Goal: Information Seeking & Learning: Learn about a topic

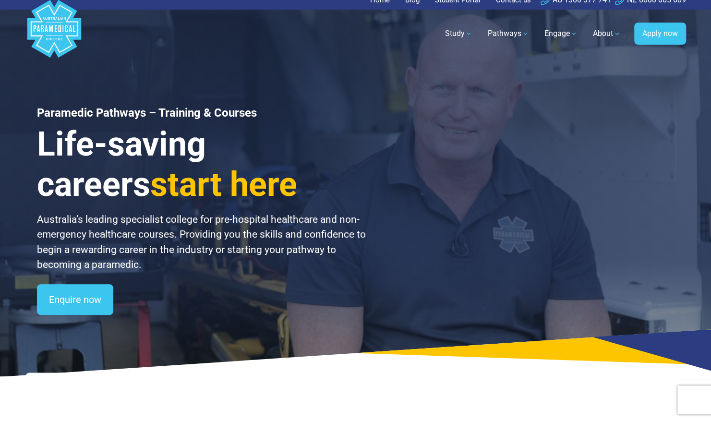
scroll to position [1, 0]
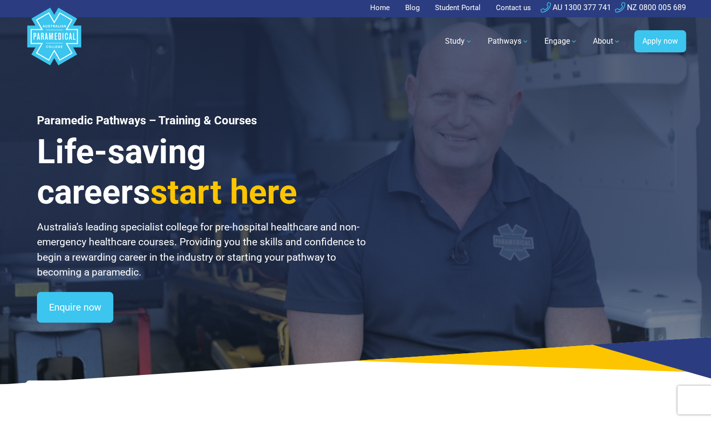
click at [40, 143] on h3 "Life-saving careers start here" at bounding box center [202, 172] width 330 height 81
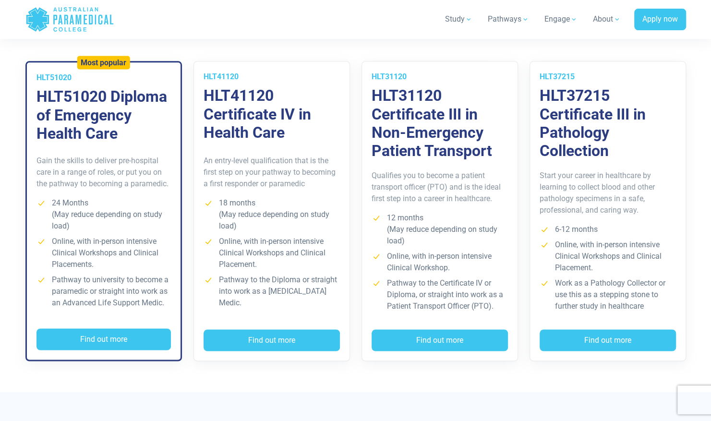
scroll to position [708, 0]
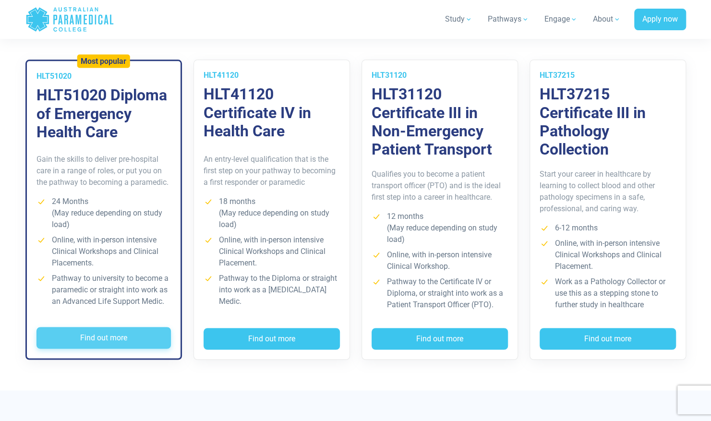
click at [124, 330] on button "Find out more" at bounding box center [103, 338] width 134 height 22
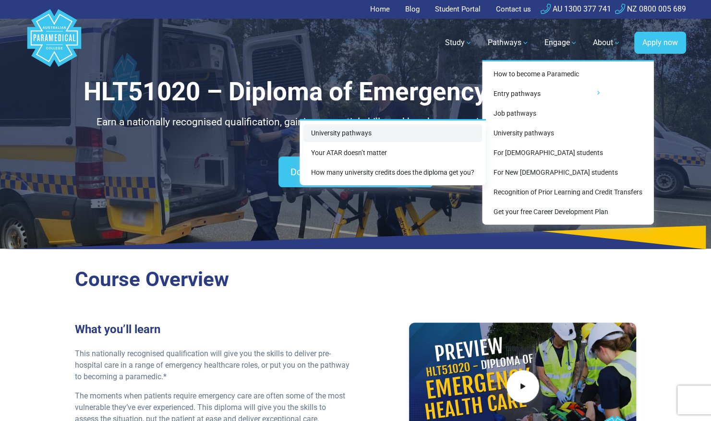
click at [370, 134] on link "University pathways" at bounding box center [392, 133] width 179 height 18
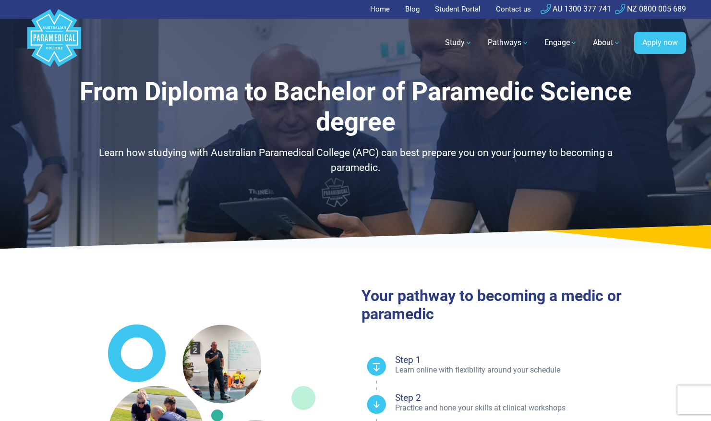
select select "**********"
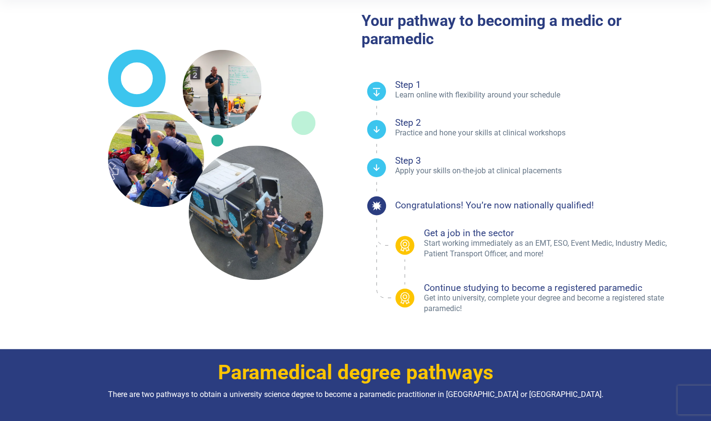
scroll to position [275, 0]
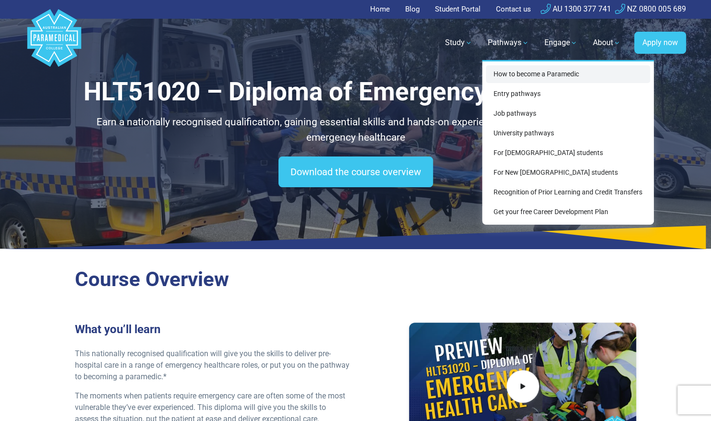
click at [528, 72] on link "How to become a Paramedic" at bounding box center [568, 74] width 164 height 18
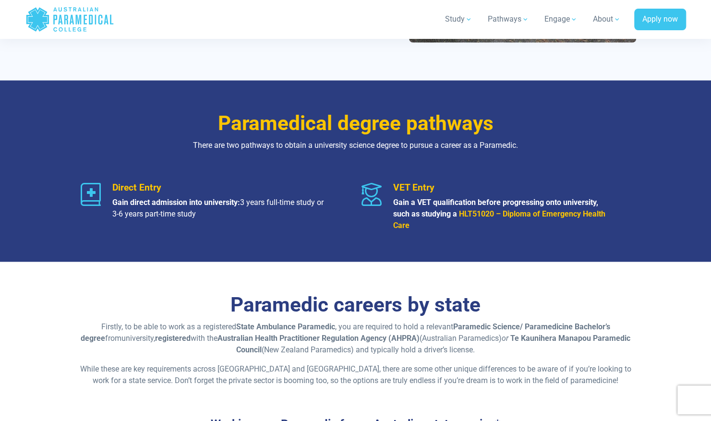
scroll to position [1000, 0]
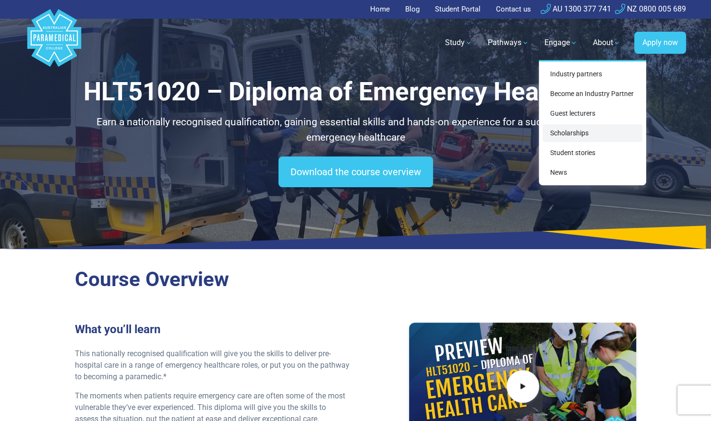
click at [569, 129] on link "Scholarships" at bounding box center [593, 133] width 100 height 18
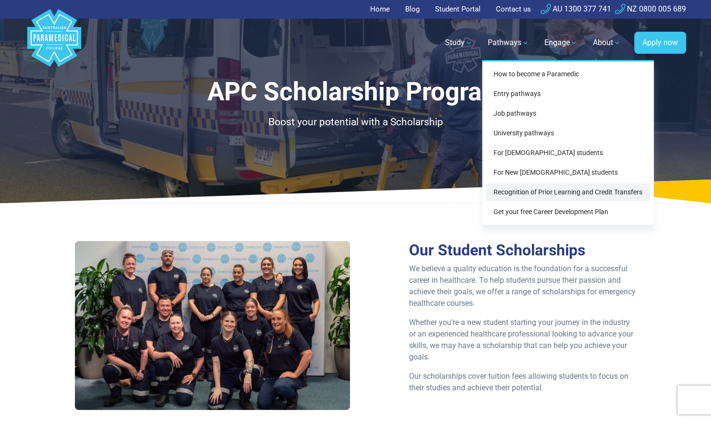
click at [557, 195] on link "Recognition of Prior Learning and Credit Transfers" at bounding box center [568, 192] width 164 height 18
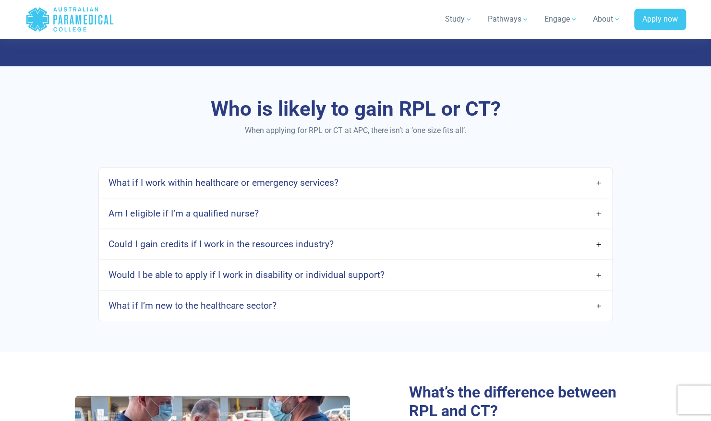
scroll to position [677, 0]
click at [412, 179] on link "What if I work within healthcare or emergency services?" at bounding box center [355, 182] width 513 height 23
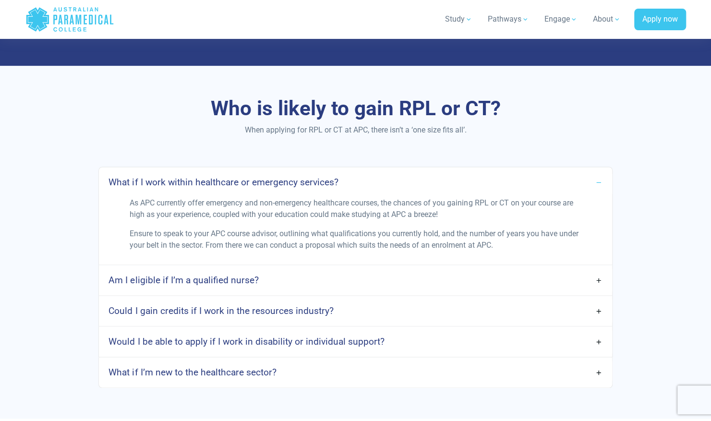
click at [581, 182] on link "What if I work within healthcare or emergency services?" at bounding box center [355, 182] width 513 height 23
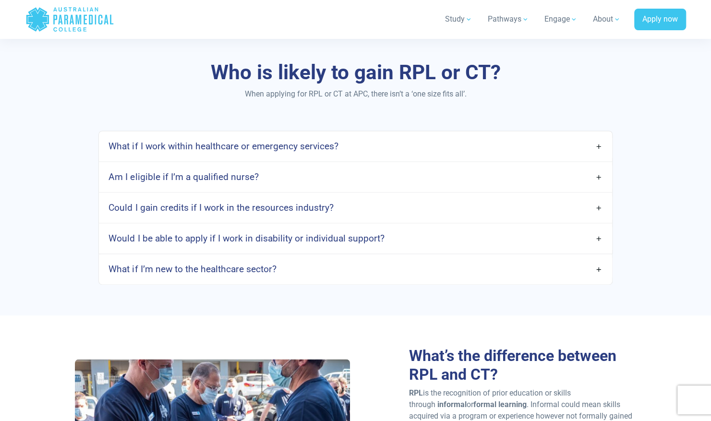
scroll to position [713, 0]
click at [572, 261] on link "What if I’m new to the healthcare sector?" at bounding box center [355, 268] width 513 height 23
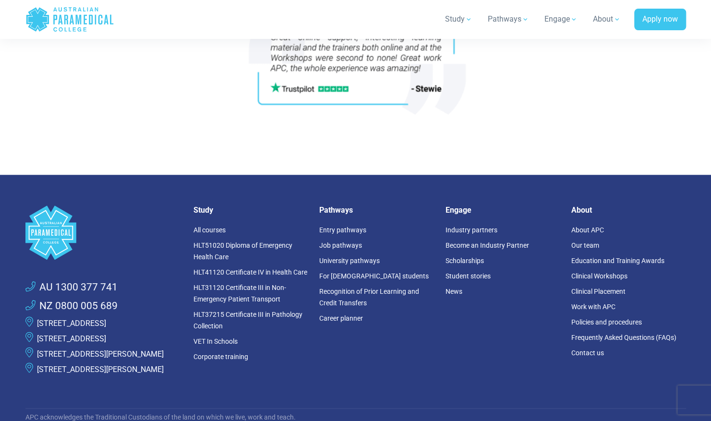
scroll to position [2586, 0]
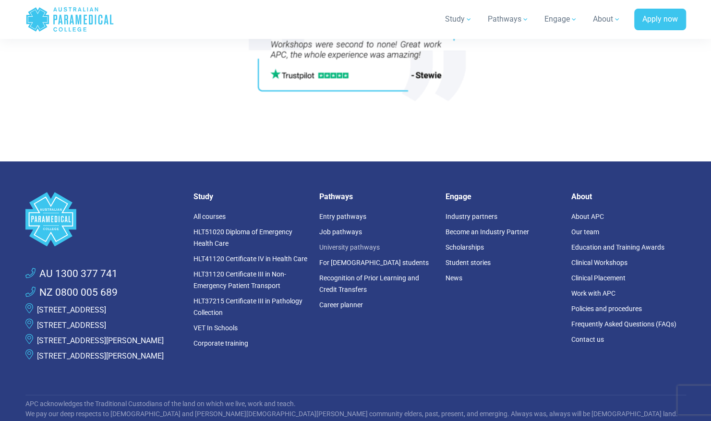
click at [347, 244] on link "University pathways" at bounding box center [349, 247] width 61 height 8
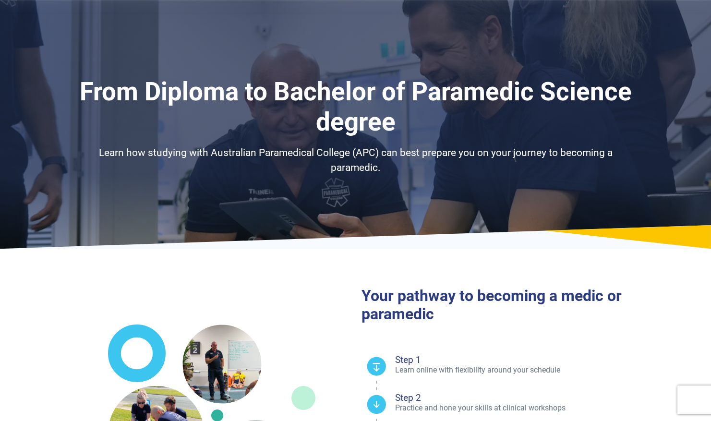
select select "**********"
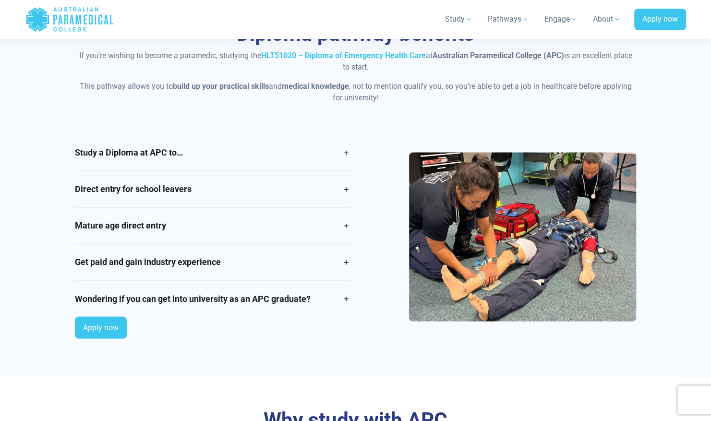
scroll to position [796, 0]
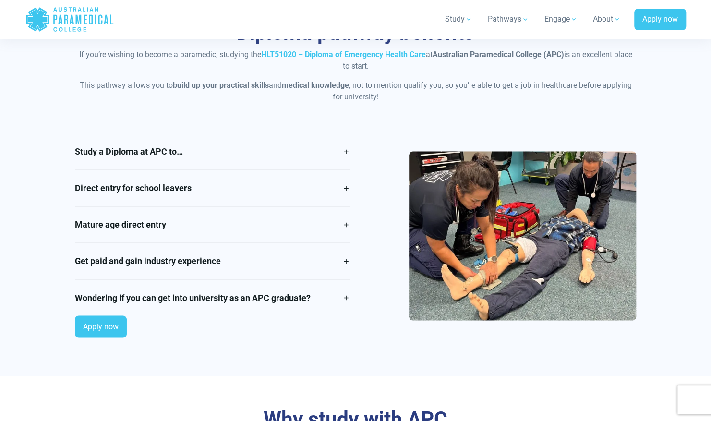
click at [658, 200] on div "Diploma pathway benefits If you’re wishing to become a paramedic, studying the …" at bounding box center [356, 183] width 672 height 386
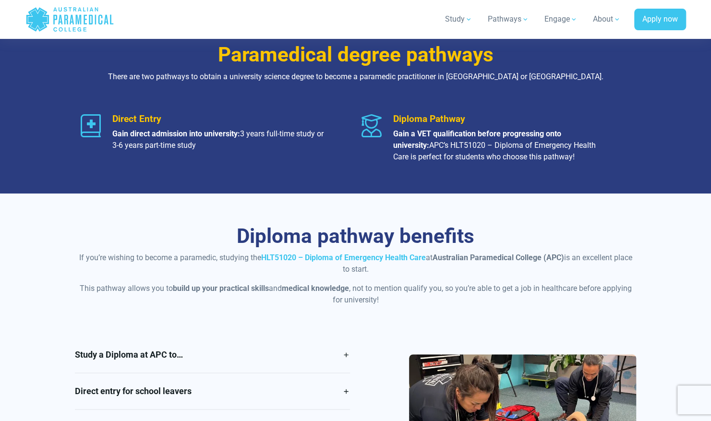
scroll to position [593, 0]
